Goal: Task Accomplishment & Management: Use online tool/utility

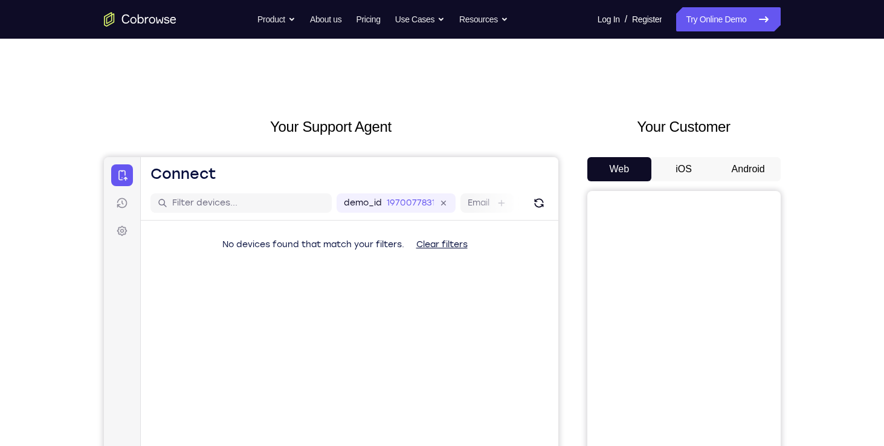
click at [741, 156] on div "Your Customer Web iOS Android" at bounding box center [683, 339] width 193 height 447
click at [739, 168] on button "Android" at bounding box center [748, 169] width 65 height 24
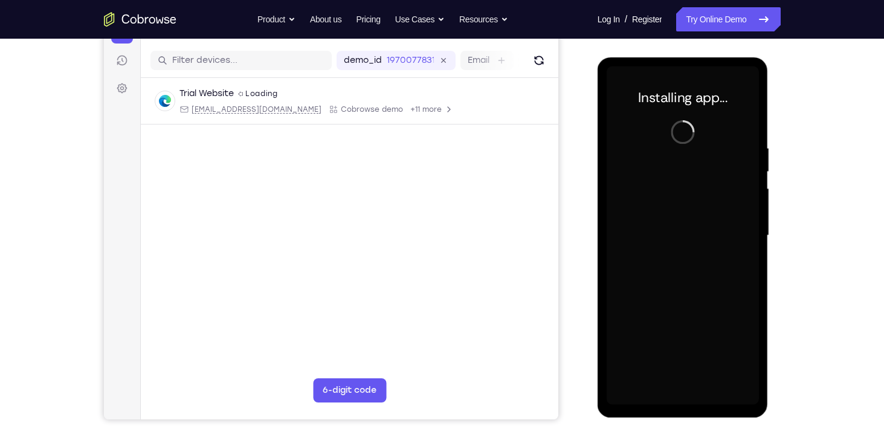
click at [678, 400] on div at bounding box center [683, 235] width 152 height 338
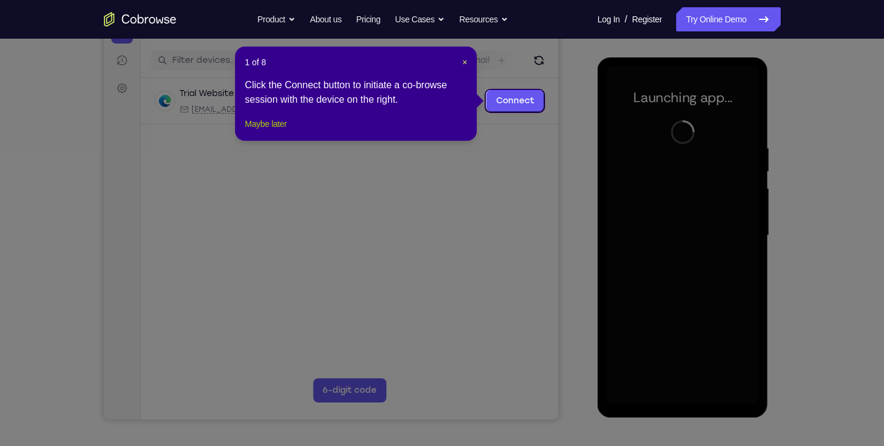
click at [273, 131] on button "Maybe later" at bounding box center [266, 124] width 42 height 15
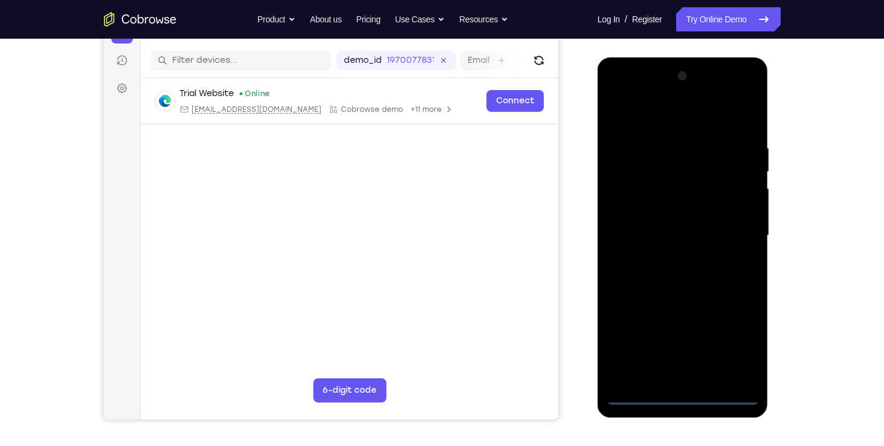
click at [677, 393] on div at bounding box center [683, 235] width 152 height 338
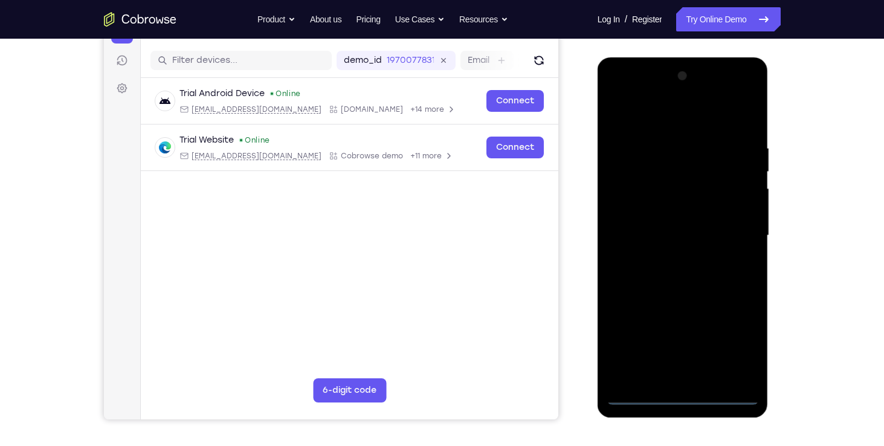
click at [734, 346] on div at bounding box center [683, 235] width 152 height 338
click at [649, 116] on div at bounding box center [683, 235] width 152 height 338
click at [728, 230] on div at bounding box center [683, 235] width 152 height 338
click at [697, 379] on div at bounding box center [683, 235] width 152 height 338
click at [653, 229] on div at bounding box center [683, 235] width 152 height 338
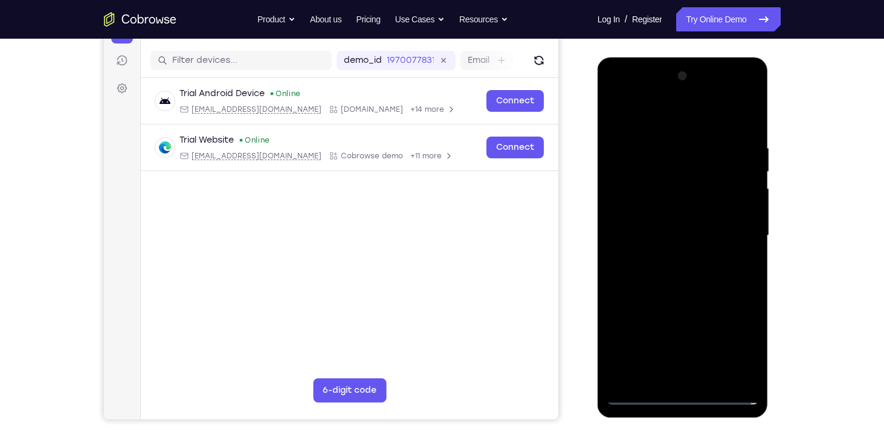
click at [660, 212] on div at bounding box center [683, 235] width 152 height 338
click at [658, 237] on div at bounding box center [683, 235] width 152 height 338
click at [702, 288] on div at bounding box center [683, 235] width 152 height 338
drag, startPoint x: 682, startPoint y: 120, endPoint x: 684, endPoint y: 89, distance: 30.3
click at [684, 89] on div at bounding box center [683, 235] width 152 height 338
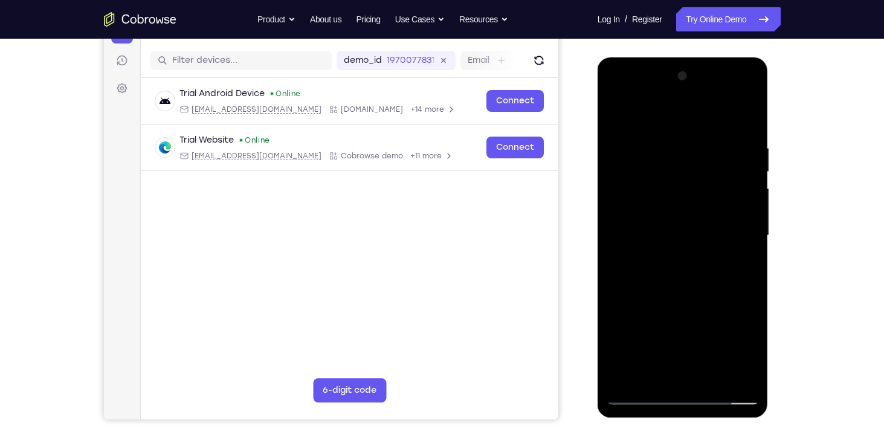
drag, startPoint x: 683, startPoint y: 163, endPoint x: 683, endPoint y: 318, distance: 155.9
click at [683, 318] on div at bounding box center [683, 235] width 152 height 338
click at [656, 375] on div at bounding box center [683, 235] width 152 height 338
click at [625, 376] on div at bounding box center [683, 235] width 152 height 338
drag, startPoint x: 687, startPoint y: 299, endPoint x: 684, endPoint y: 195, distance: 104.0
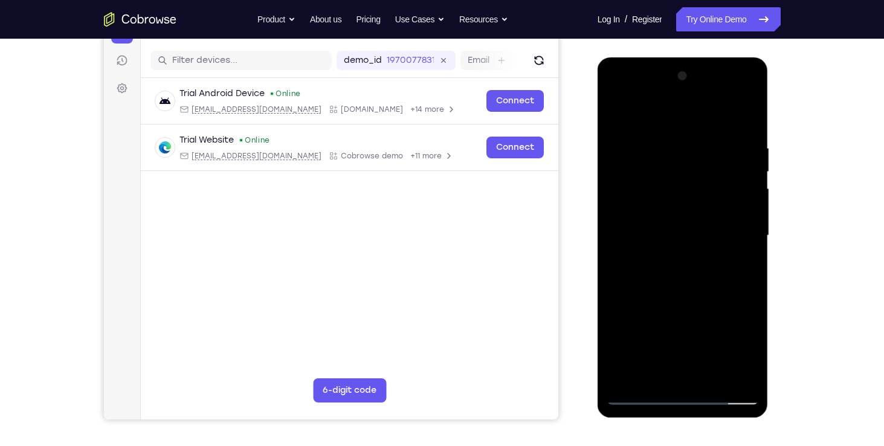
click at [684, 195] on div at bounding box center [683, 235] width 152 height 338
click at [617, 299] on div at bounding box center [683, 235] width 152 height 338
click at [657, 378] on div at bounding box center [683, 235] width 152 height 338
click at [649, 115] on div at bounding box center [683, 235] width 152 height 338
drag, startPoint x: 667, startPoint y: 160, endPoint x: 677, endPoint y: 265, distance: 105.6
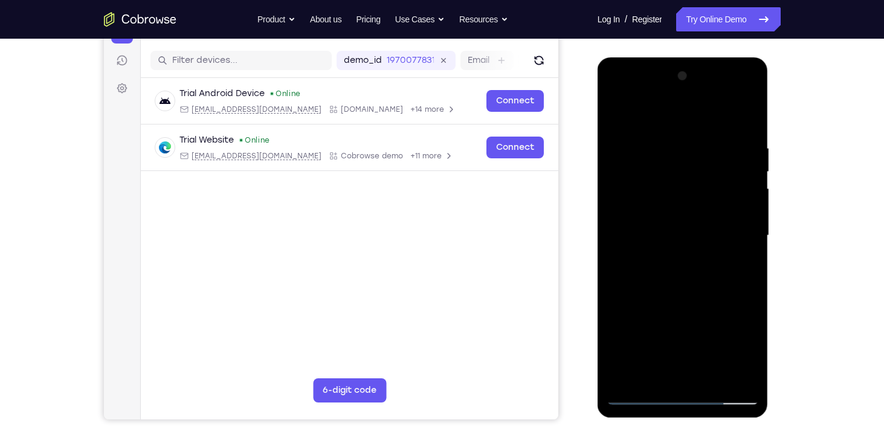
click at [677, 265] on div at bounding box center [683, 235] width 152 height 338
click at [641, 147] on div at bounding box center [683, 235] width 152 height 338
click at [638, 327] on div at bounding box center [683, 235] width 152 height 338
click at [749, 241] on div at bounding box center [683, 235] width 152 height 338
drag, startPoint x: 727, startPoint y: 280, endPoint x: 726, endPoint y: 253, distance: 27.8
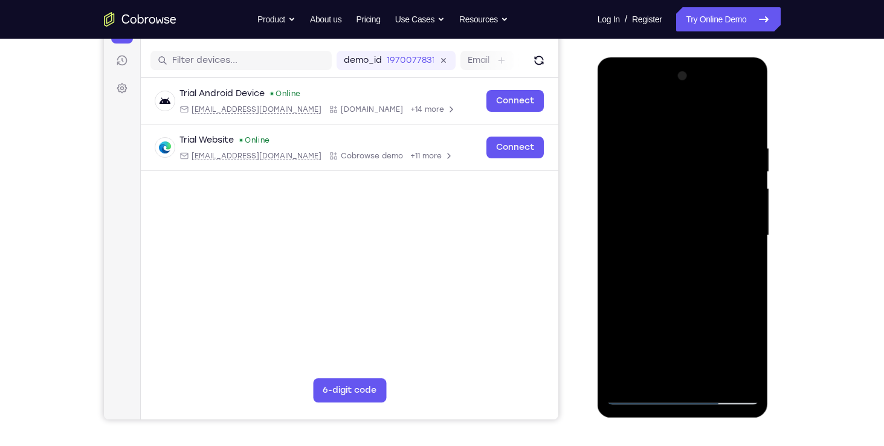
click at [726, 253] on div at bounding box center [683, 235] width 152 height 338
click at [750, 218] on div at bounding box center [683, 235] width 152 height 338
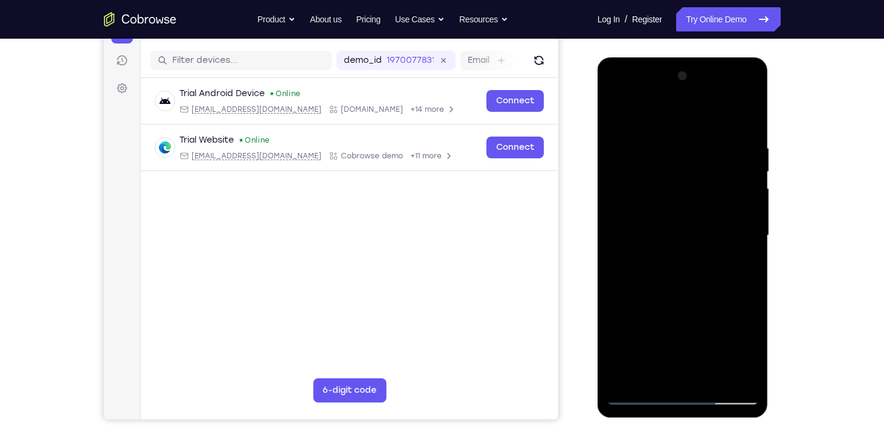
click at [750, 218] on div at bounding box center [683, 235] width 152 height 338
click at [622, 381] on div at bounding box center [683, 235] width 152 height 338
click at [624, 376] on div at bounding box center [683, 235] width 152 height 338
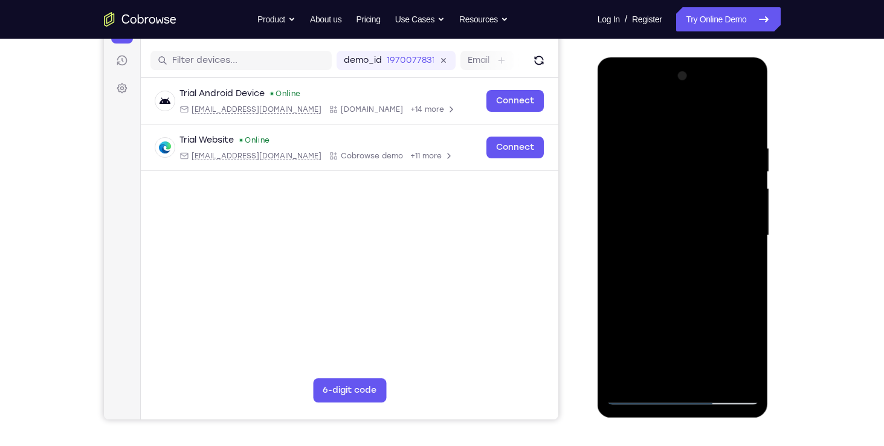
drag, startPoint x: 676, startPoint y: 147, endPoint x: 702, endPoint y: 346, distance: 199.9
click at [702, 346] on div at bounding box center [683, 235] width 152 height 338
click at [664, 139] on div at bounding box center [683, 235] width 152 height 338
click at [622, 117] on div at bounding box center [683, 235] width 152 height 338
click at [731, 258] on div at bounding box center [683, 235] width 152 height 338
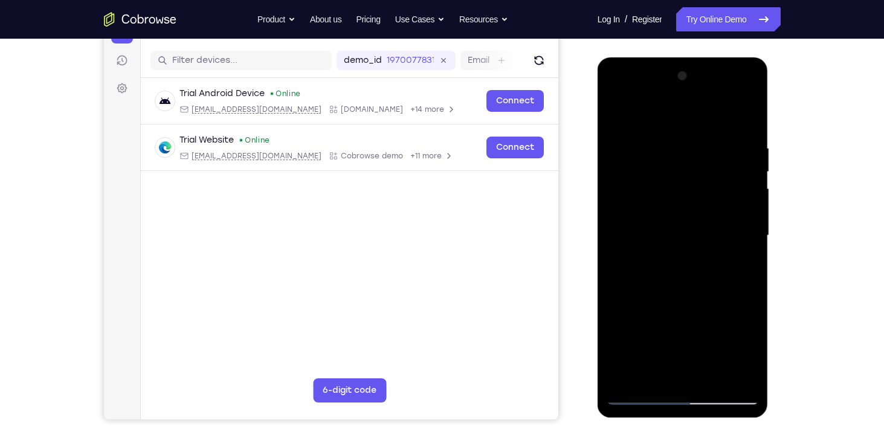
drag, startPoint x: 680, startPoint y: 344, endPoint x: 678, endPoint y: -24, distance: 368.6
click at [678, 57] on html "Online web based iOS Simulators and Android Emulators. Run iPhone, iPad, Mobile…" at bounding box center [684, 238] width 172 height 363
drag, startPoint x: 679, startPoint y: 137, endPoint x: 702, endPoint y: 387, distance: 251.2
click at [702, 387] on div at bounding box center [683, 235] width 152 height 338
click at [619, 173] on div at bounding box center [683, 235] width 152 height 338
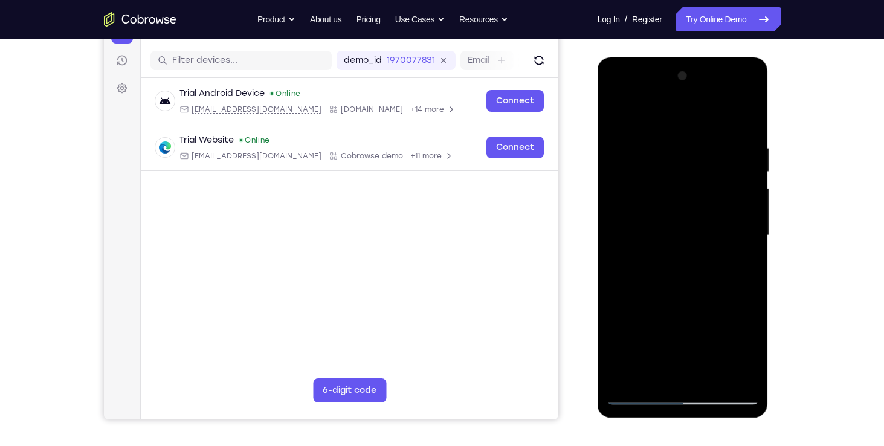
click at [616, 111] on div at bounding box center [683, 235] width 152 height 338
drag, startPoint x: 687, startPoint y: 338, endPoint x: 689, endPoint y: 12, distance: 326.3
click at [689, 57] on html "Online web based iOS Simulators and Android Emulators. Run iPhone, iPad, Mobile…" at bounding box center [684, 238] width 172 height 363
drag, startPoint x: 665, startPoint y: 347, endPoint x: 679, endPoint y: 106, distance: 240.9
click at [679, 106] on div at bounding box center [683, 235] width 152 height 338
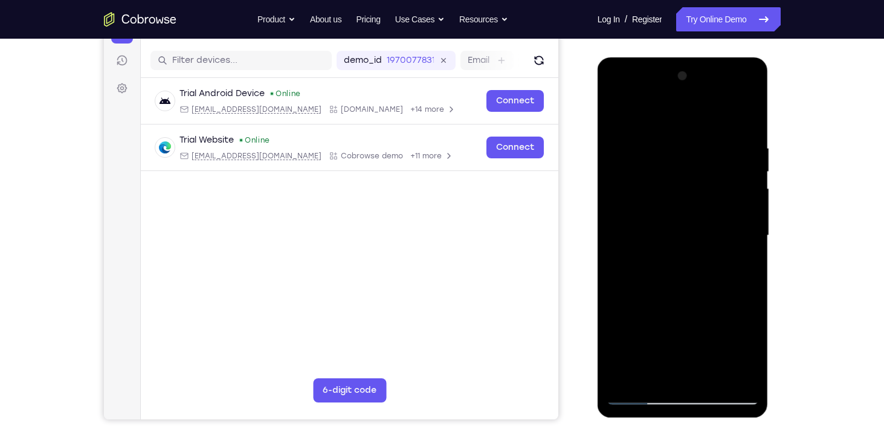
click at [662, 180] on div at bounding box center [683, 235] width 152 height 338
drag, startPoint x: 668, startPoint y: 308, endPoint x: 654, endPoint y: 65, distance: 243.9
click at [654, 65] on div at bounding box center [683, 237] width 171 height 360
drag, startPoint x: 671, startPoint y: 318, endPoint x: 697, endPoint y: 13, distance: 306.9
click at [697, 57] on html "Online web based iOS Simulators and Android Emulators. Run iPhone, iPad, Mobile…" at bounding box center [684, 238] width 172 height 363
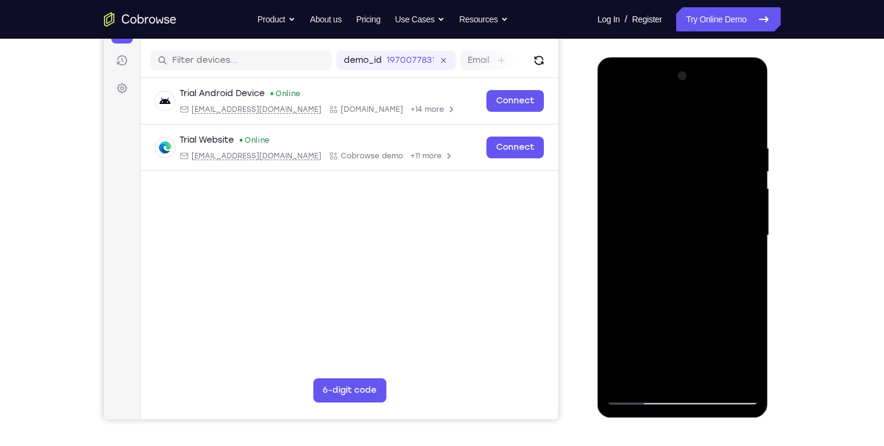
drag, startPoint x: 687, startPoint y: 344, endPoint x: 687, endPoint y: 318, distance: 25.4
click at [687, 318] on div at bounding box center [683, 235] width 152 height 338
click at [660, 239] on div at bounding box center [683, 235] width 152 height 338
drag, startPoint x: 693, startPoint y: 158, endPoint x: 697, endPoint y: 272, distance: 113.7
click at [697, 272] on div at bounding box center [683, 235] width 152 height 338
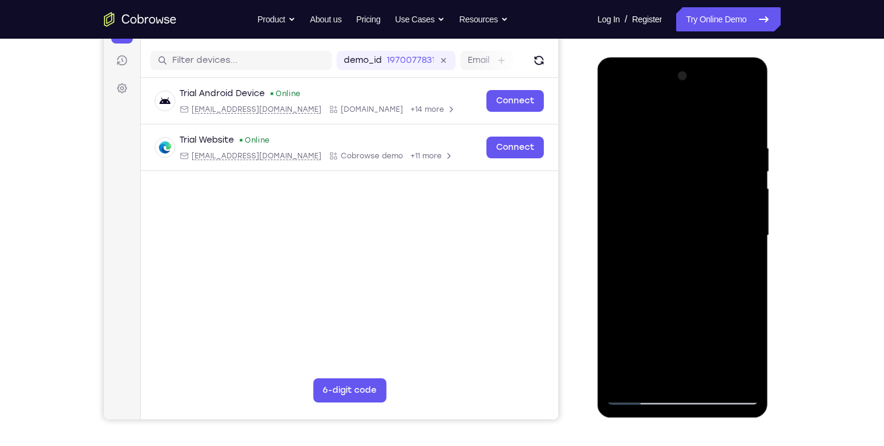
click at [638, 395] on div at bounding box center [683, 235] width 152 height 338
drag, startPoint x: 678, startPoint y: 298, endPoint x: 666, endPoint y: 15, distance: 283.7
click at [666, 57] on html "Online web based iOS Simulators and Android Emulators. Run iPhone, iPad, Mobile…" at bounding box center [684, 238] width 172 height 363
drag, startPoint x: 692, startPoint y: 289, endPoint x: 691, endPoint y: -45, distance: 333.6
click at [691, 57] on html "Online web based iOS Simulators and Android Emulators. Run iPhone, iPad, Mobile…" at bounding box center [684, 238] width 172 height 363
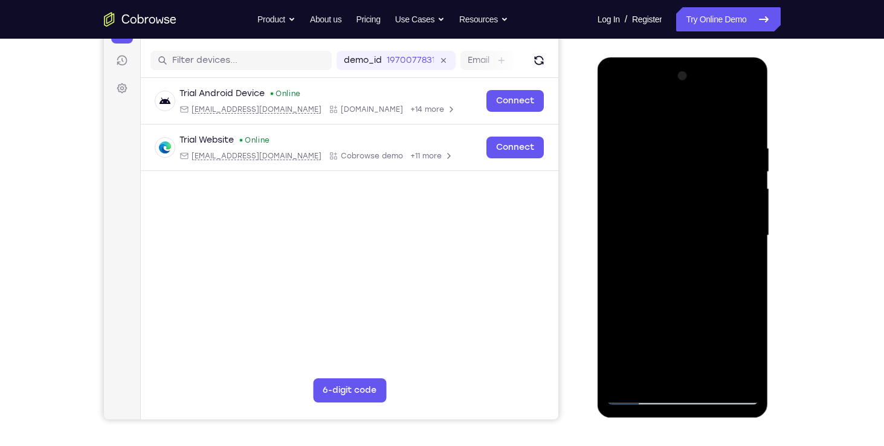
drag, startPoint x: 686, startPoint y: 308, endPoint x: 706, endPoint y: 83, distance: 225.7
click at [706, 83] on div at bounding box center [683, 235] width 152 height 338
drag, startPoint x: 690, startPoint y: 359, endPoint x: 701, endPoint y: 137, distance: 222.6
click at [701, 137] on div at bounding box center [683, 235] width 152 height 338
drag, startPoint x: 688, startPoint y: 350, endPoint x: 685, endPoint y: 129, distance: 220.6
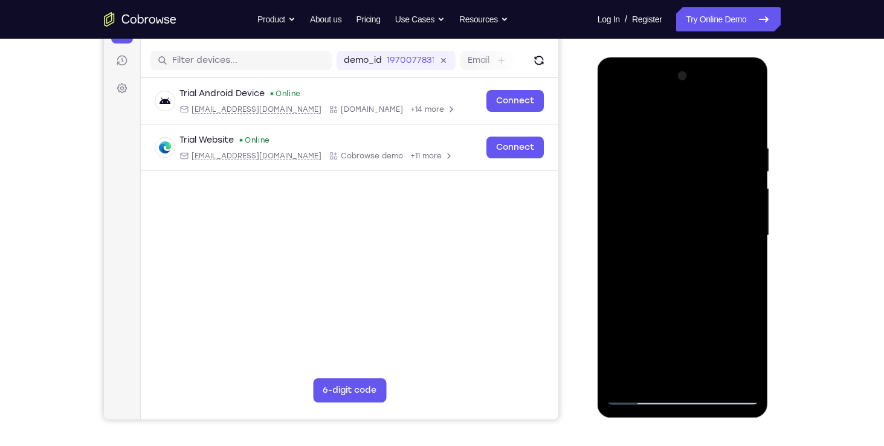
click at [685, 129] on div at bounding box center [683, 235] width 152 height 338
drag, startPoint x: 675, startPoint y: 337, endPoint x: 680, endPoint y: 56, distance: 281.6
click at [680, 57] on html "Online web based iOS Simulators and Android Emulators. Run iPhone, iPad, Mobile…" at bounding box center [684, 238] width 172 height 363
drag, startPoint x: 669, startPoint y: 346, endPoint x: 669, endPoint y: 292, distance: 53.8
click at [669, 292] on div at bounding box center [683, 235] width 152 height 338
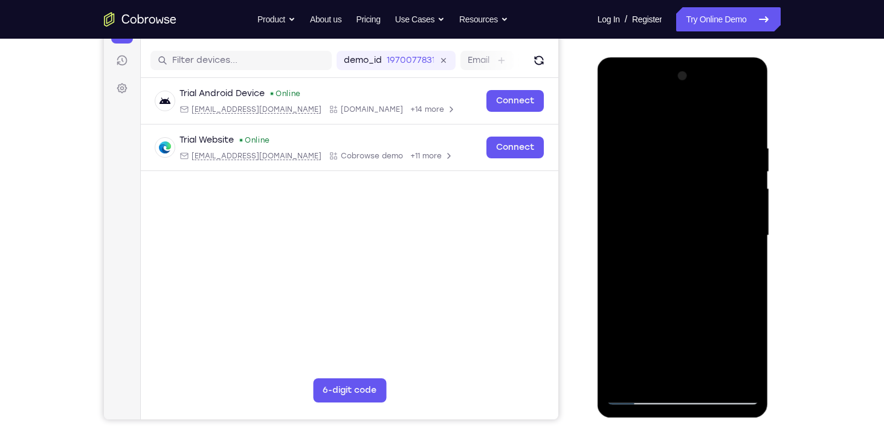
click at [651, 305] on div at bounding box center [683, 235] width 152 height 338
drag, startPoint x: 678, startPoint y: 180, endPoint x: 676, endPoint y: 301, distance: 120.9
click at [676, 301] on div at bounding box center [683, 235] width 152 height 338
click at [684, 160] on div at bounding box center [683, 235] width 152 height 338
click at [636, 396] on div at bounding box center [683, 235] width 152 height 338
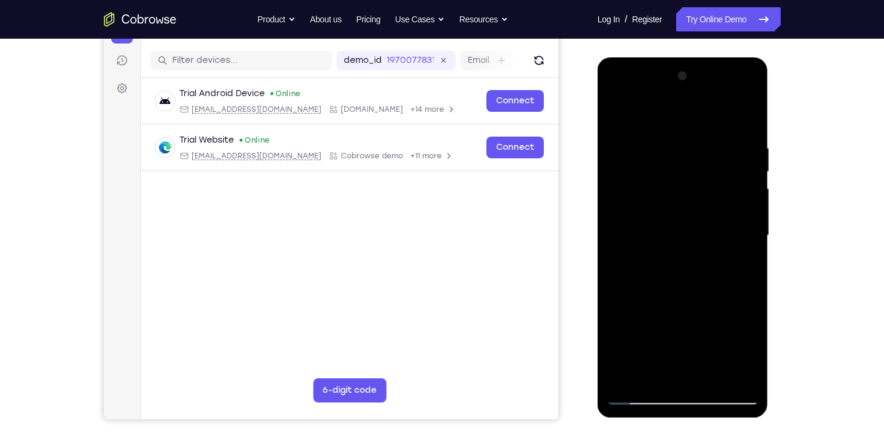
drag, startPoint x: 692, startPoint y: 352, endPoint x: 692, endPoint y: 255, distance: 96.7
click at [692, 255] on div at bounding box center [683, 235] width 152 height 338
drag, startPoint x: 650, startPoint y: 265, endPoint x: 668, endPoint y: -45, distance: 310.5
click at [668, 57] on html "Online web based iOS Simulators and Android Emulators. Run iPhone, iPad, Mobile…" at bounding box center [684, 238] width 172 height 363
drag, startPoint x: 694, startPoint y: 244, endPoint x: 693, endPoint y: 23, distance: 220.6
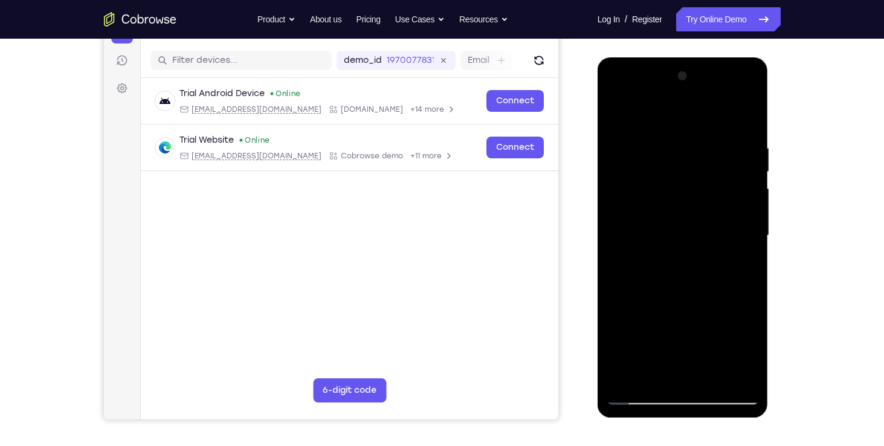
click at [693, 57] on html "Online web based iOS Simulators and Android Emulators. Run iPhone, iPad, Mobile…" at bounding box center [684, 238] width 172 height 363
drag, startPoint x: 685, startPoint y: 341, endPoint x: 694, endPoint y: 143, distance: 199.0
click at [694, 143] on div at bounding box center [683, 235] width 152 height 338
drag, startPoint x: 682, startPoint y: 365, endPoint x: 714, endPoint y: 98, distance: 268.5
click at [714, 98] on div at bounding box center [683, 235] width 152 height 338
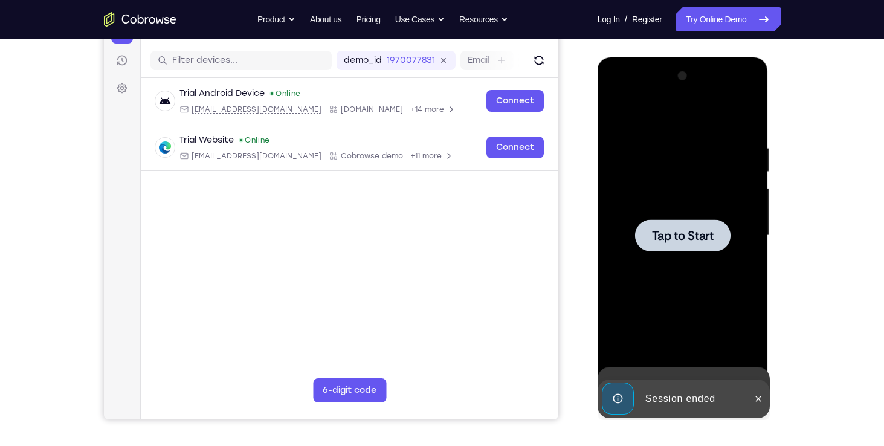
click at [706, 57] on html "Online web based iOS Simulators and Android Emulators. Run iPhone, iPad, Mobile…" at bounding box center [684, 238] width 172 height 363
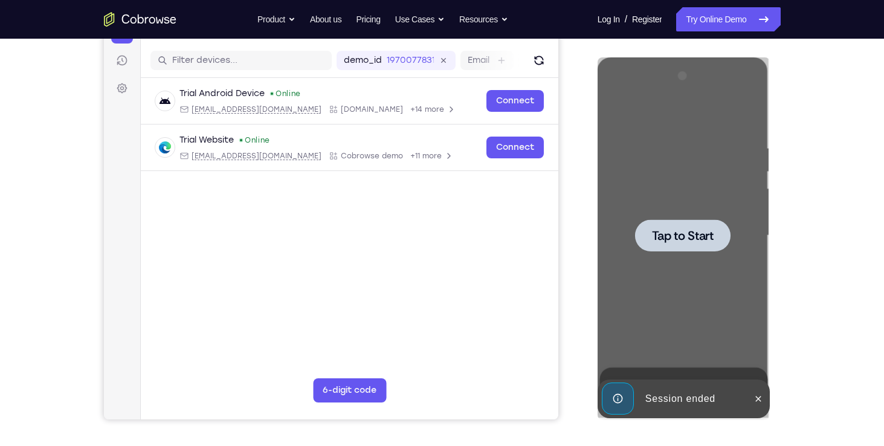
drag, startPoint x: 109, startPoint y: -25, endPoint x: 787, endPoint y: 85, distance: 686.8
click at [787, 85] on div "Your Support Agent Your Customer Web iOS Android Next Steps We’d be happy to gi…" at bounding box center [442, 294] width 773 height 797
click at [732, 8] on link "Try Online Demo" at bounding box center [728, 19] width 104 height 24
